Goal: Check status: Check status

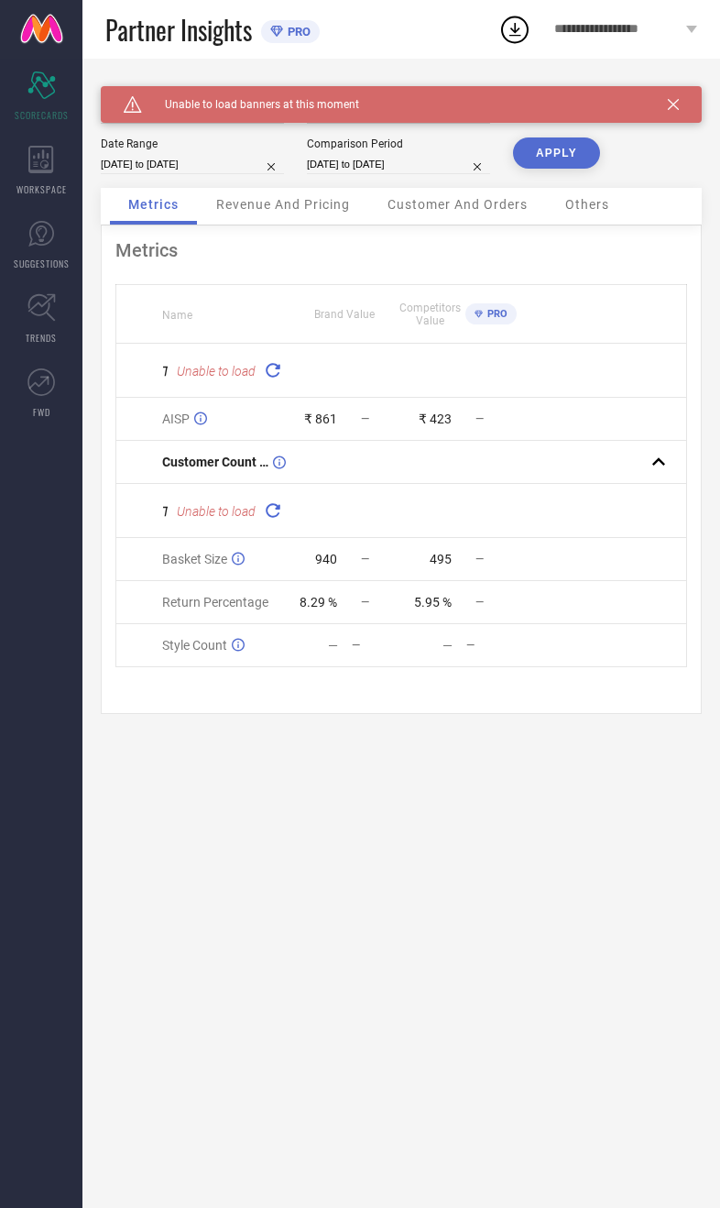
click at [681, 93] on div "Caution Created with Sketch. Unable to load banners at this moment" at bounding box center [401, 104] width 601 height 37
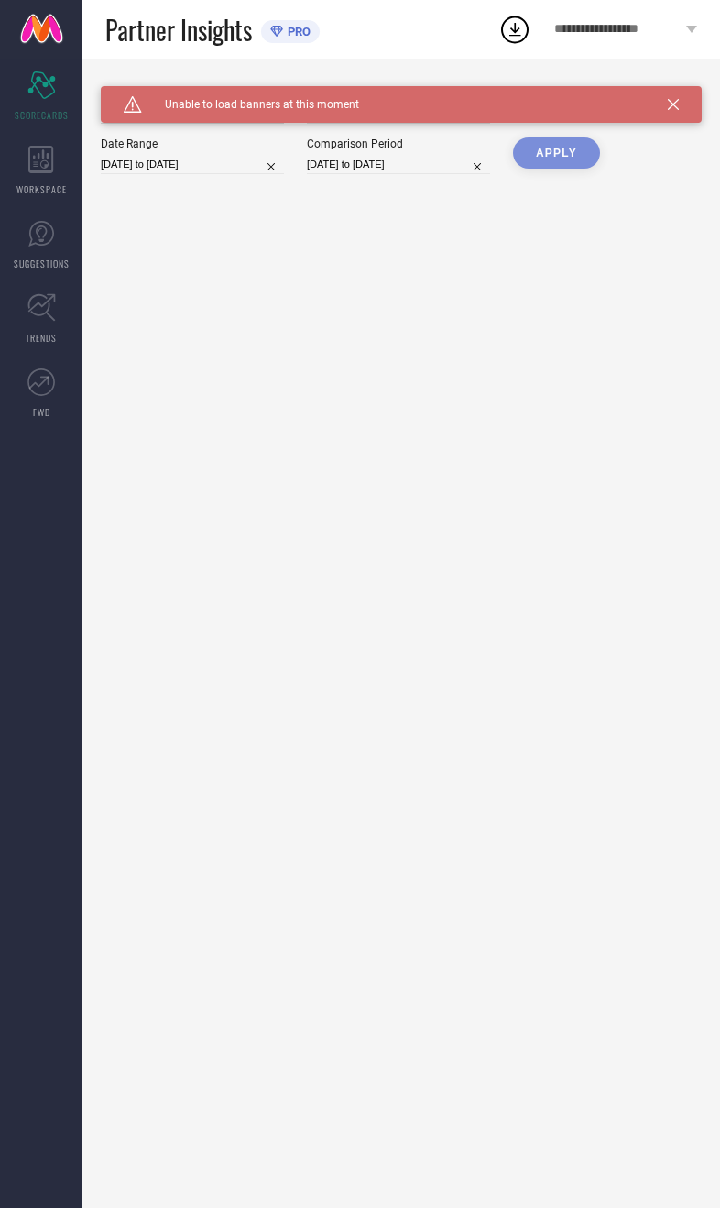
type input "All"
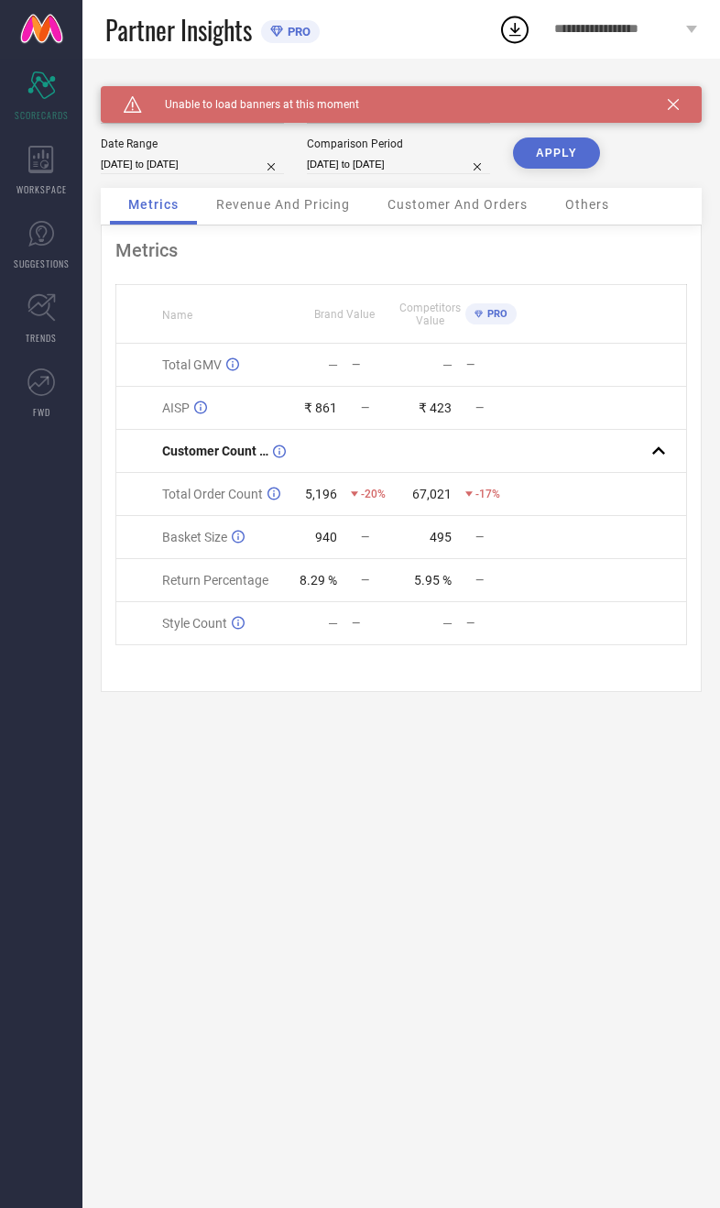
click at [298, 212] on span "Revenue And Pricing" at bounding box center [283, 204] width 134 height 15
